Goal: Navigation & Orientation: Find specific page/section

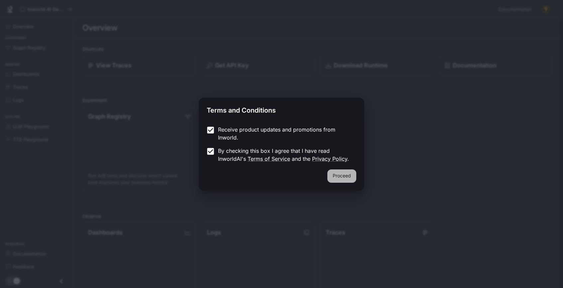
click at [345, 178] on button "Proceed" at bounding box center [341, 175] width 29 height 13
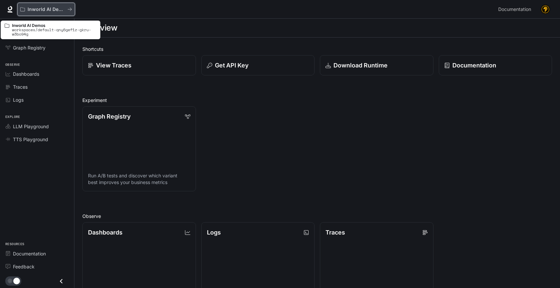
click at [52, 7] on p "Inworld AI Demos" at bounding box center [46, 10] width 37 height 6
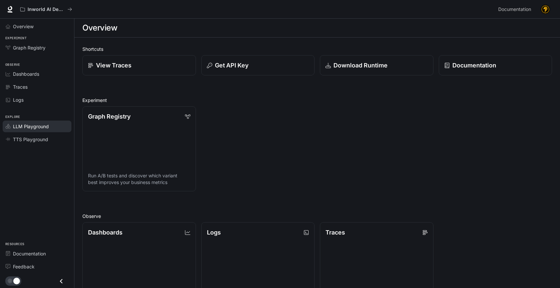
click at [57, 128] on div "LLM Playground" at bounding box center [40, 126] width 55 height 7
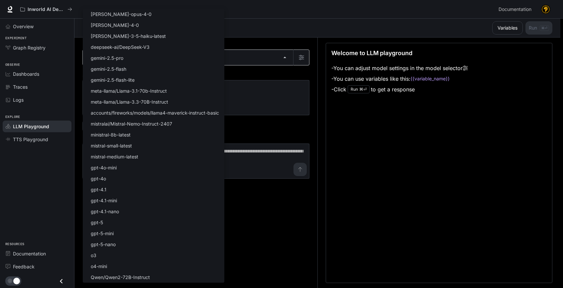
click at [146, 56] on body "Skip to main content Inworld AI Demos Documentation Documentation Portal Overvi…" at bounding box center [281, 144] width 563 height 288
click at [263, 43] on div at bounding box center [281, 144] width 563 height 288
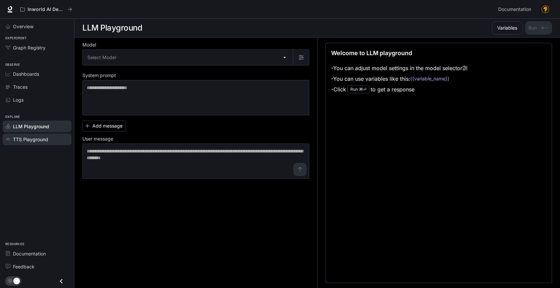
click at [41, 138] on span "TTS Playground" at bounding box center [30, 139] width 35 height 7
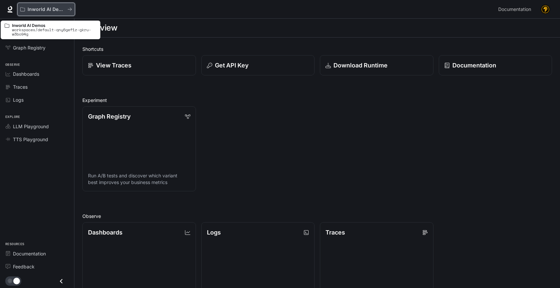
click at [69, 9] on icon "All workspaces" at bounding box center [69, 9] width 5 height 5
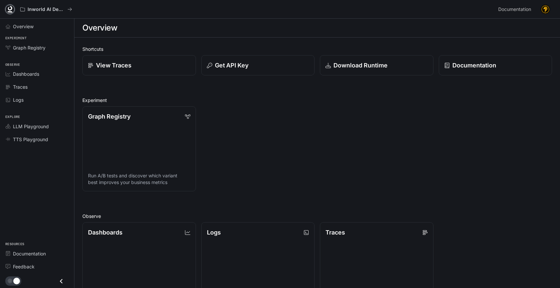
click at [7, 6] on icon at bounding box center [10, 9] width 7 height 7
click at [32, 51] on link "Graph Registry" at bounding box center [37, 48] width 69 height 12
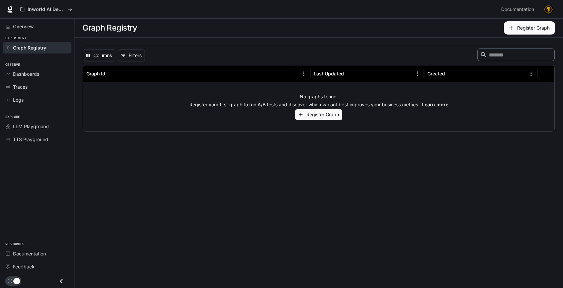
click at [302, 113] on icon "button" at bounding box center [301, 115] width 6 height 6
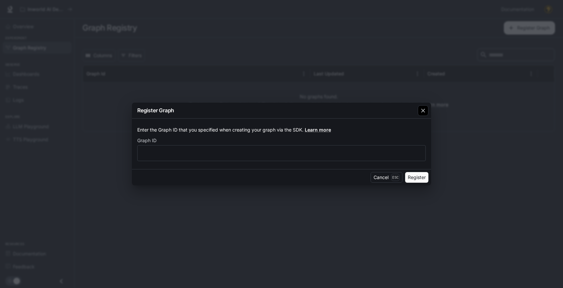
click at [428, 109] on div "button" at bounding box center [423, 110] width 11 height 11
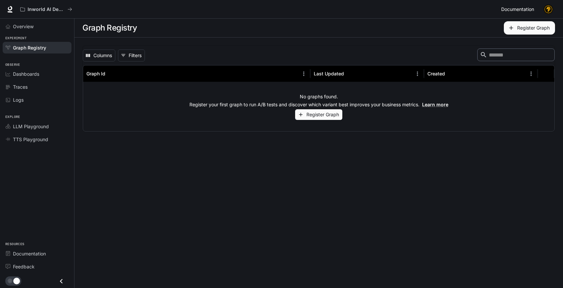
click at [510, 12] on span "Documentation" at bounding box center [517, 9] width 33 height 8
